Goal: Task Accomplishment & Management: Use online tool/utility

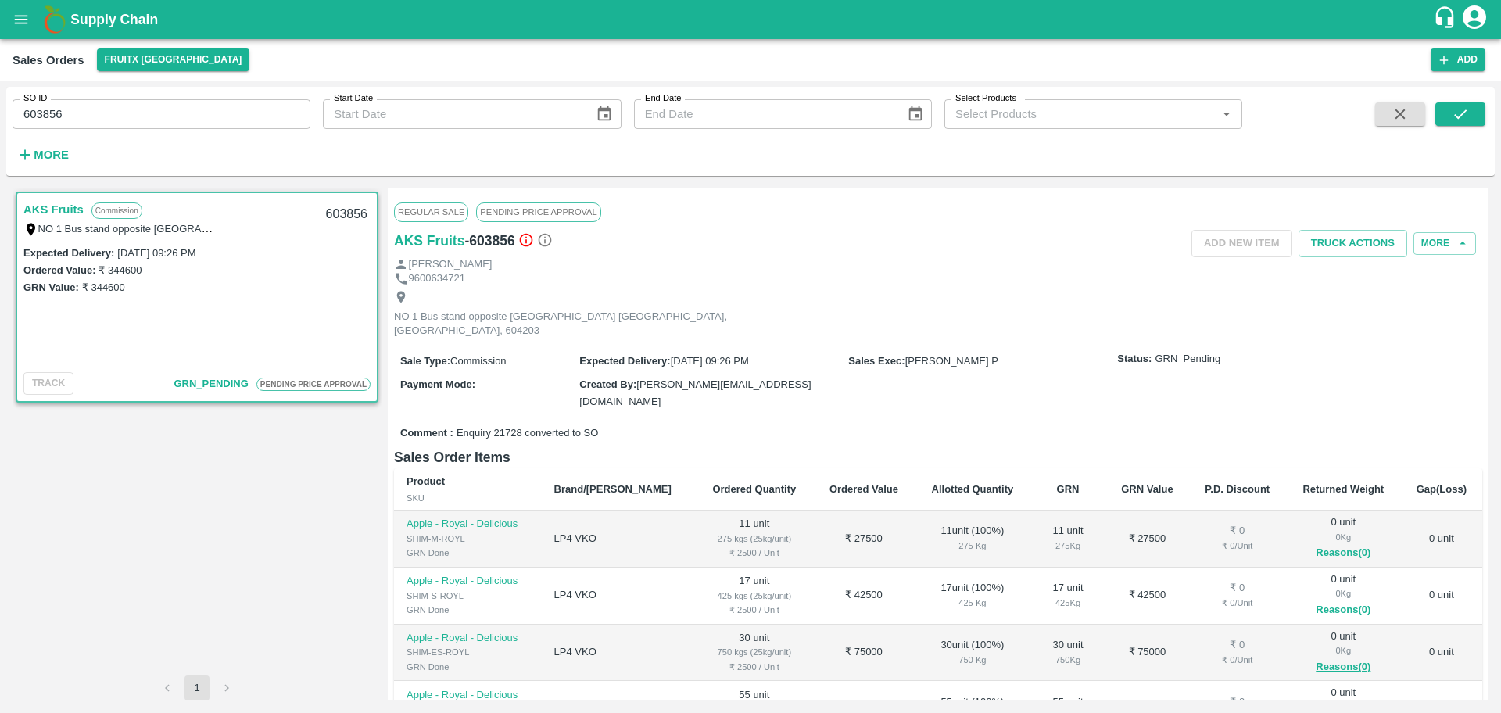
scroll to position [38, 0]
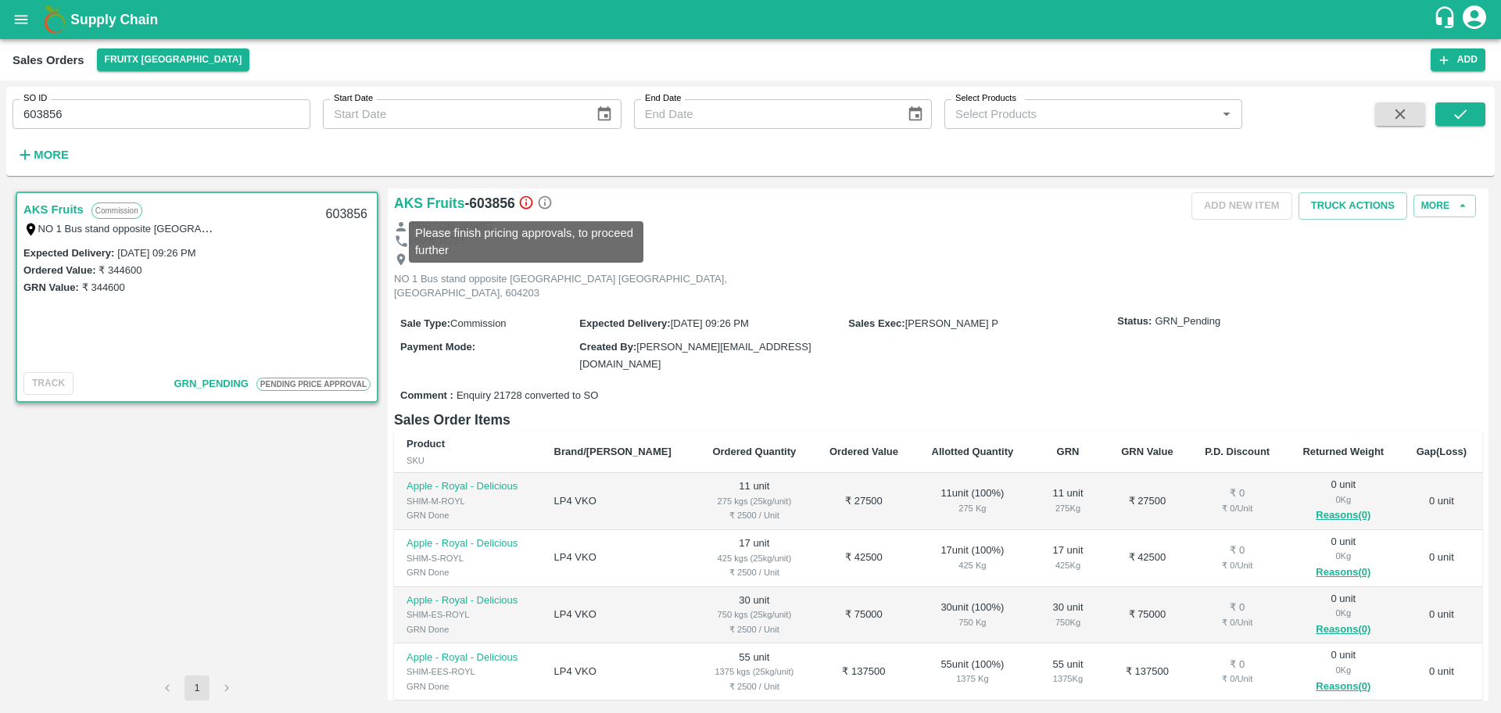
click at [526, 203] on icon at bounding box center [525, 202] width 13 height 13
click at [801, 216] on div "Add NEW ITEM Truck Actions More" at bounding box center [1120, 205] width 726 height 27
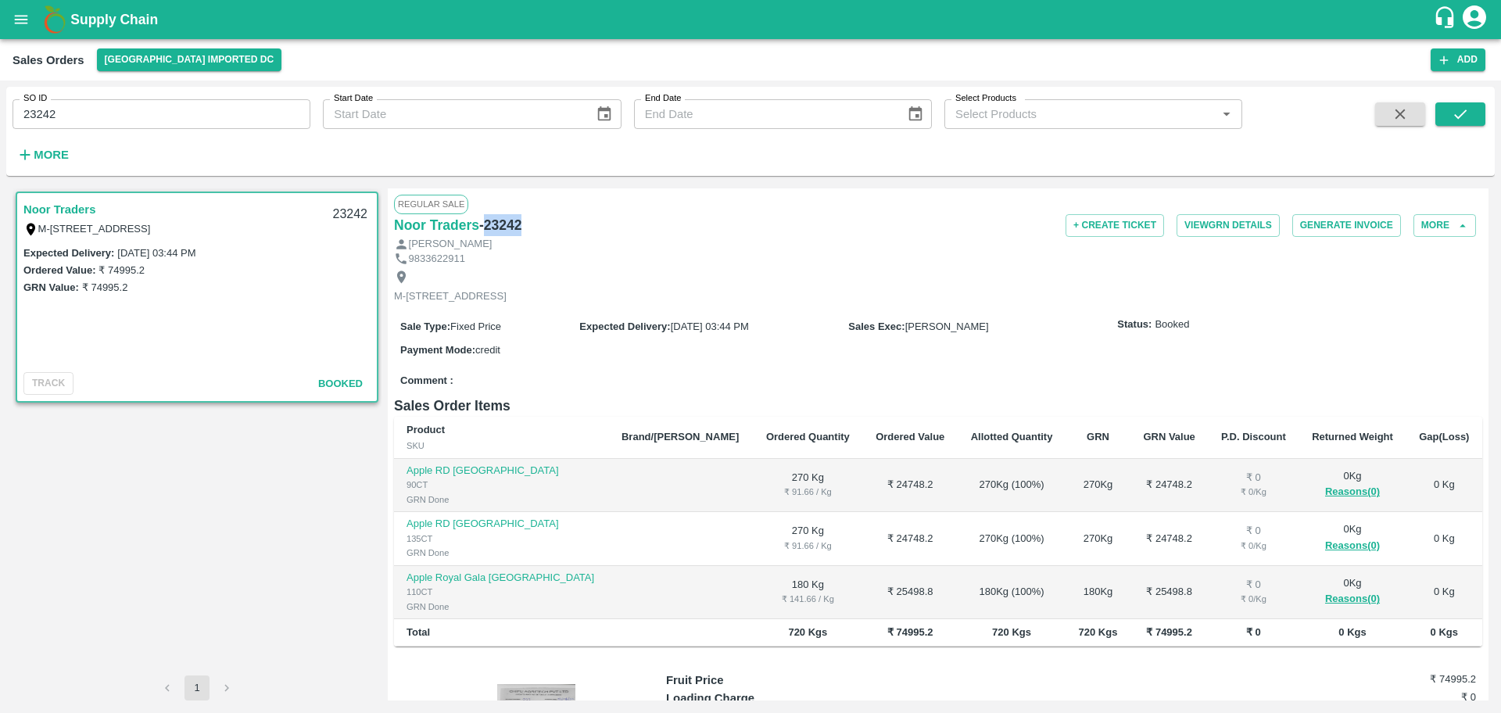
drag, startPoint x: 527, startPoint y: 222, endPoint x: 484, endPoint y: 222, distance: 43.0
click at [484, 222] on div "Noor Traders - 23242" at bounding box center [575, 225] width 363 height 22
click at [1238, 234] on button "View GRN Details" at bounding box center [1228, 225] width 103 height 23
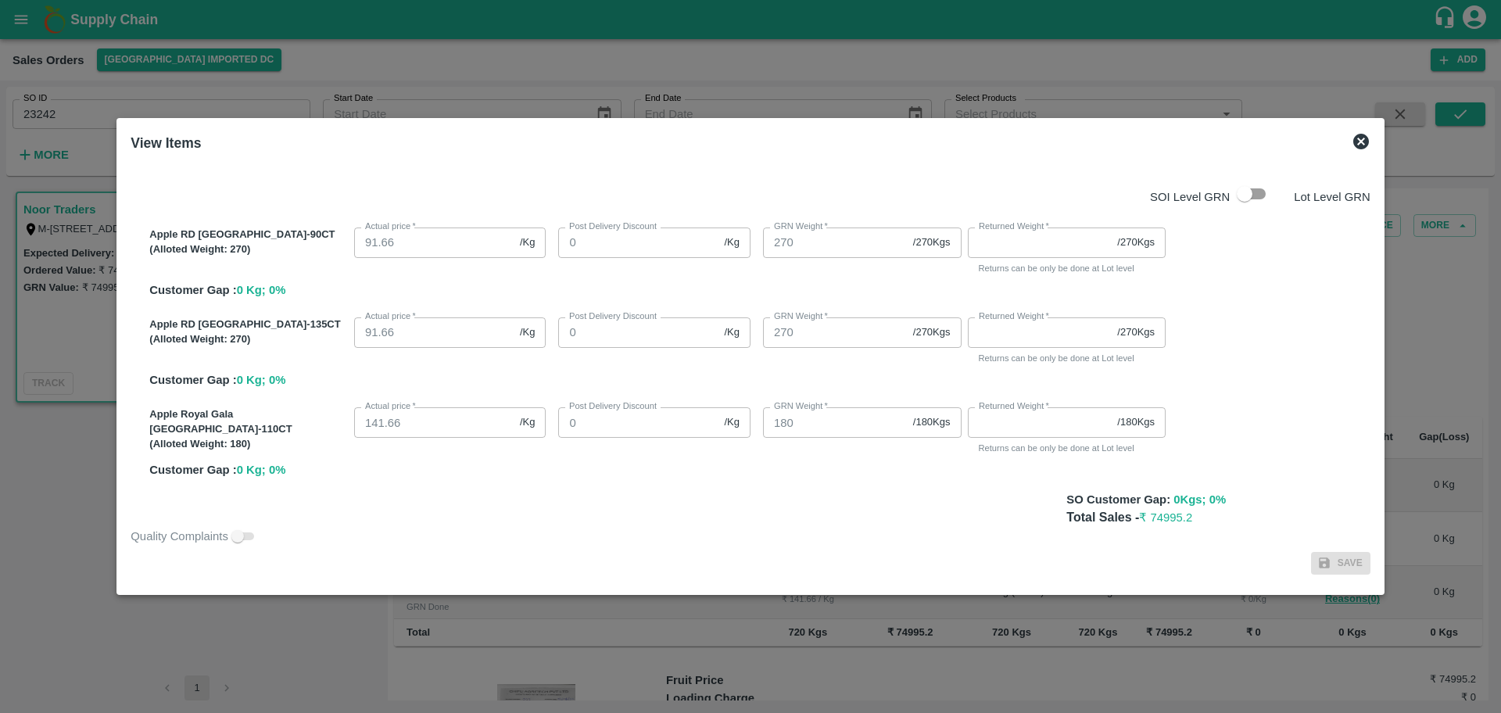
click at [1354, 145] on icon at bounding box center [1362, 142] width 16 height 16
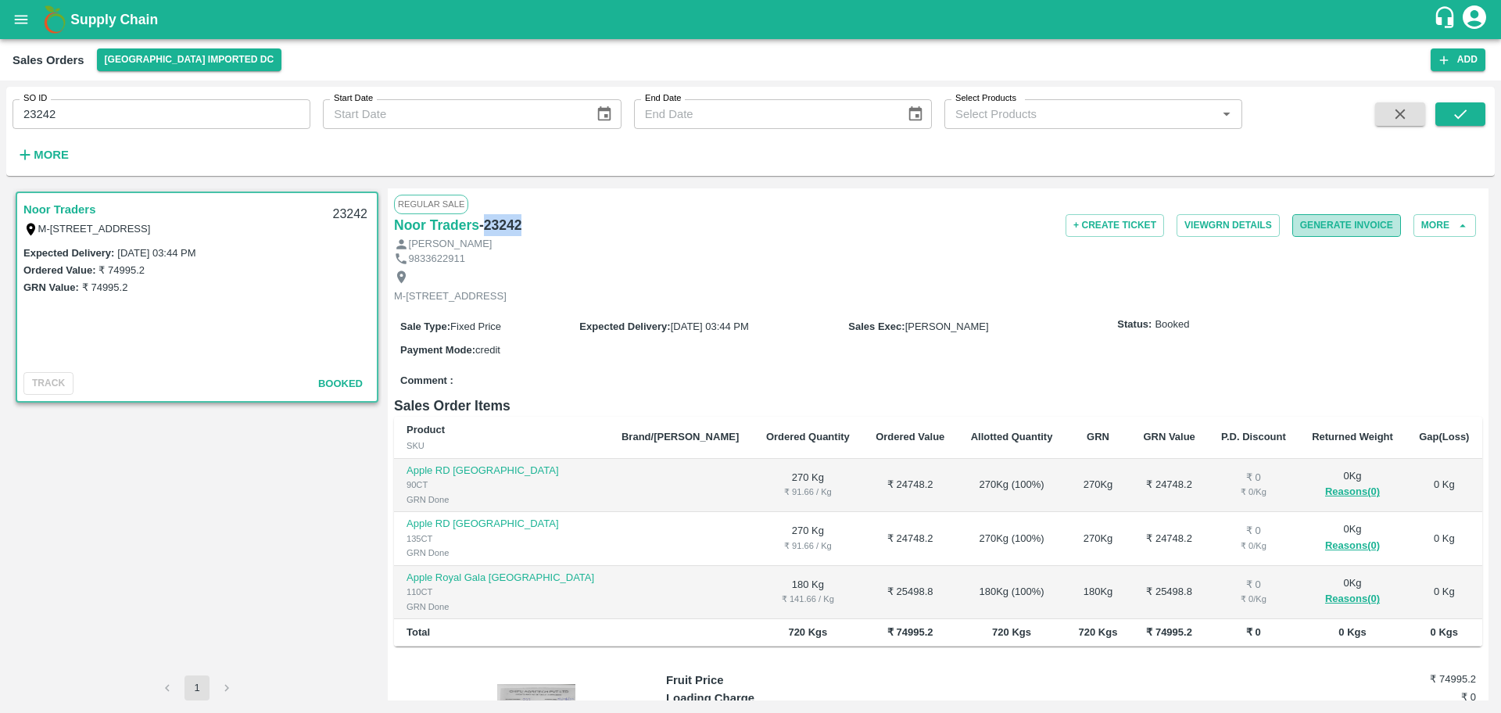
click at [1358, 224] on button "Generate Invoice" at bounding box center [1347, 225] width 109 height 23
